Goal: Task Accomplishment & Management: Manage account settings

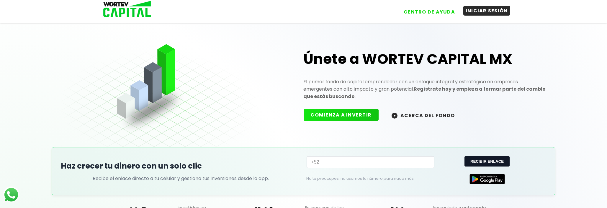
click at [476, 12] on button "INICIAR SESIÓN" at bounding box center [486, 11] width 47 height 10
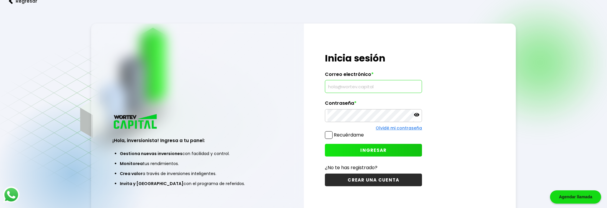
click at [350, 93] on input "text" at bounding box center [373, 87] width 92 height 12
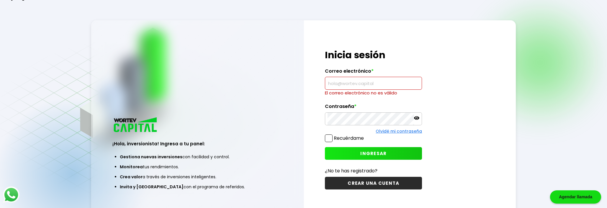
type input "[EMAIL_ADDRESS][DOMAIN_NAME]"
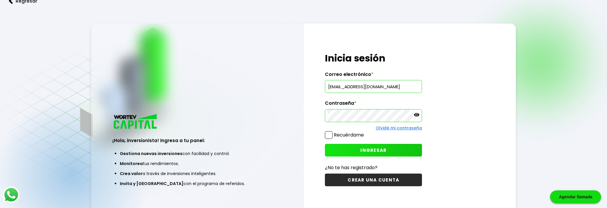
click at [365, 154] on span "INGRESAR" at bounding box center [373, 150] width 26 height 6
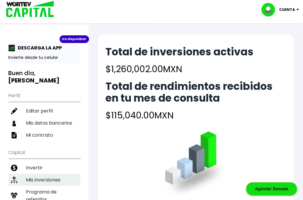
click at [40, 174] on li "Mis inversiones" at bounding box center [45, 180] width 72 height 12
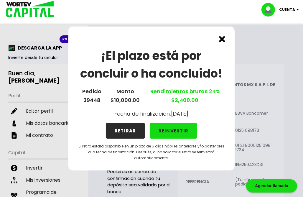
click at [220, 40] on img at bounding box center [222, 39] width 6 height 6
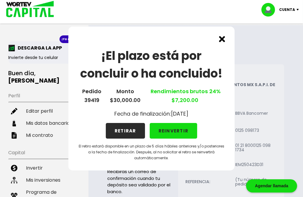
click at [221, 41] on img at bounding box center [222, 39] width 6 height 6
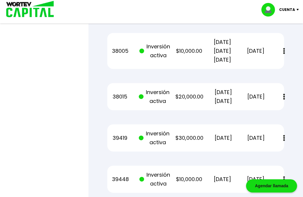
scroll to position [365, 0]
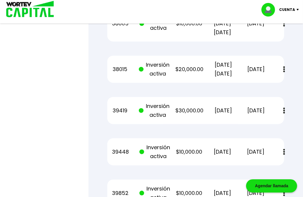
click at [285, 109] on img at bounding box center [284, 111] width 2 height 6
click at [203, 115] on div "39419 Inversión activa $30,000.00 [DATE] [DATE] Estado de cuenta" at bounding box center [195, 110] width 177 height 27
click at [174, 112] on div "39419 Inversión activa $30,000.00 [DATE] [DATE] Estado de cuenta" at bounding box center [195, 110] width 177 height 27
click at [191, 109] on p "$30,000.00" at bounding box center [189, 110] width 28 height 9
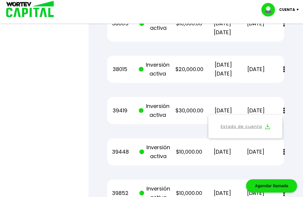
click at [279, 119] on button "Estado de cuenta" at bounding box center [245, 127] width 67 height 16
click at [288, 112] on button at bounding box center [284, 110] width 8 height 13
click at [214, 142] on div "39448 Inversión activa $10,000.00 [DATE] [DATE] Estado de cuenta" at bounding box center [195, 151] width 177 height 27
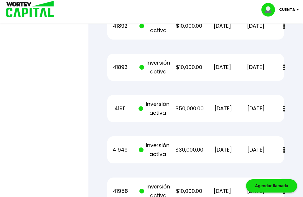
scroll to position [1165, 0]
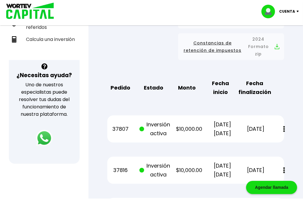
scroll to position [0, 0]
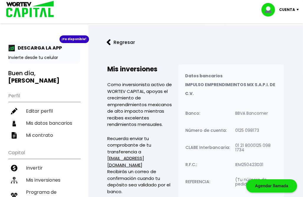
click at [113, 42] on button "Regresar" at bounding box center [121, 43] width 46 height 16
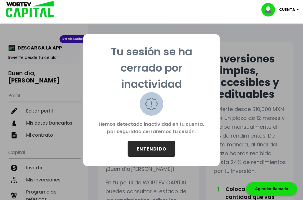
click at [145, 146] on button "ENTENDIDO" at bounding box center [152, 149] width 48 height 16
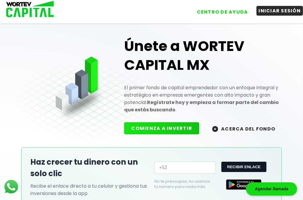
click at [265, 13] on button "INICIAR SESIÓN" at bounding box center [280, 11] width 47 height 10
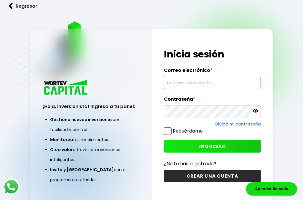
click at [169, 89] on input "text" at bounding box center [213, 82] width 92 height 12
type input "[EMAIL_ADDRESS][DOMAIN_NAME]"
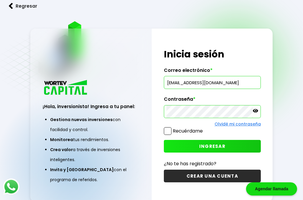
click at [186, 153] on button "INGRESAR" at bounding box center [212, 146] width 97 height 13
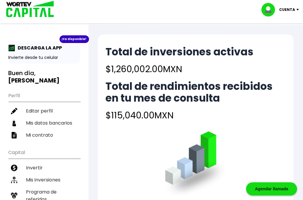
click at [287, 10] on p "Cuenta" at bounding box center [287, 9] width 16 height 9
click at [273, 41] on li "Cerrar sesión" at bounding box center [280, 39] width 47 height 12
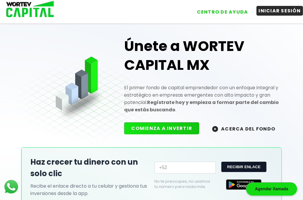
click at [262, 13] on button "INICIAR SESIÓN" at bounding box center [280, 11] width 47 height 10
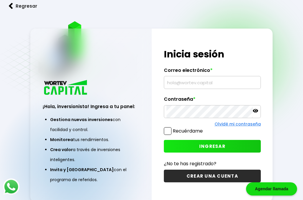
click at [173, 89] on input "text" at bounding box center [213, 82] width 92 height 12
type input "[EMAIL_ADDRESS][DOMAIN_NAME]"
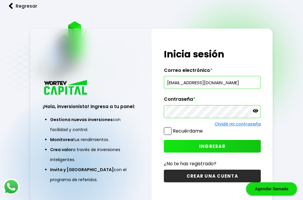
click at [193, 153] on button "INGRESAR" at bounding box center [212, 146] width 97 height 13
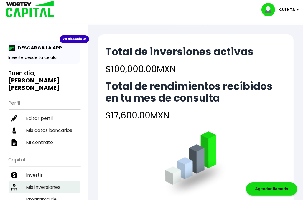
click at [40, 181] on li "Mis inversiones" at bounding box center [45, 187] width 72 height 12
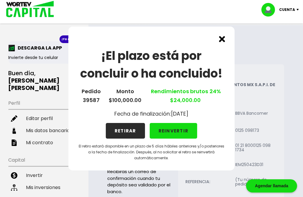
click at [222, 38] on img at bounding box center [222, 39] width 6 height 6
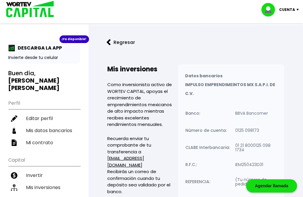
click at [292, 10] on p "Cuenta" at bounding box center [287, 9] width 16 height 9
click at [279, 42] on li "Cerrar sesión" at bounding box center [280, 39] width 47 height 12
